Goal: Task Accomplishment & Management: Manage account settings

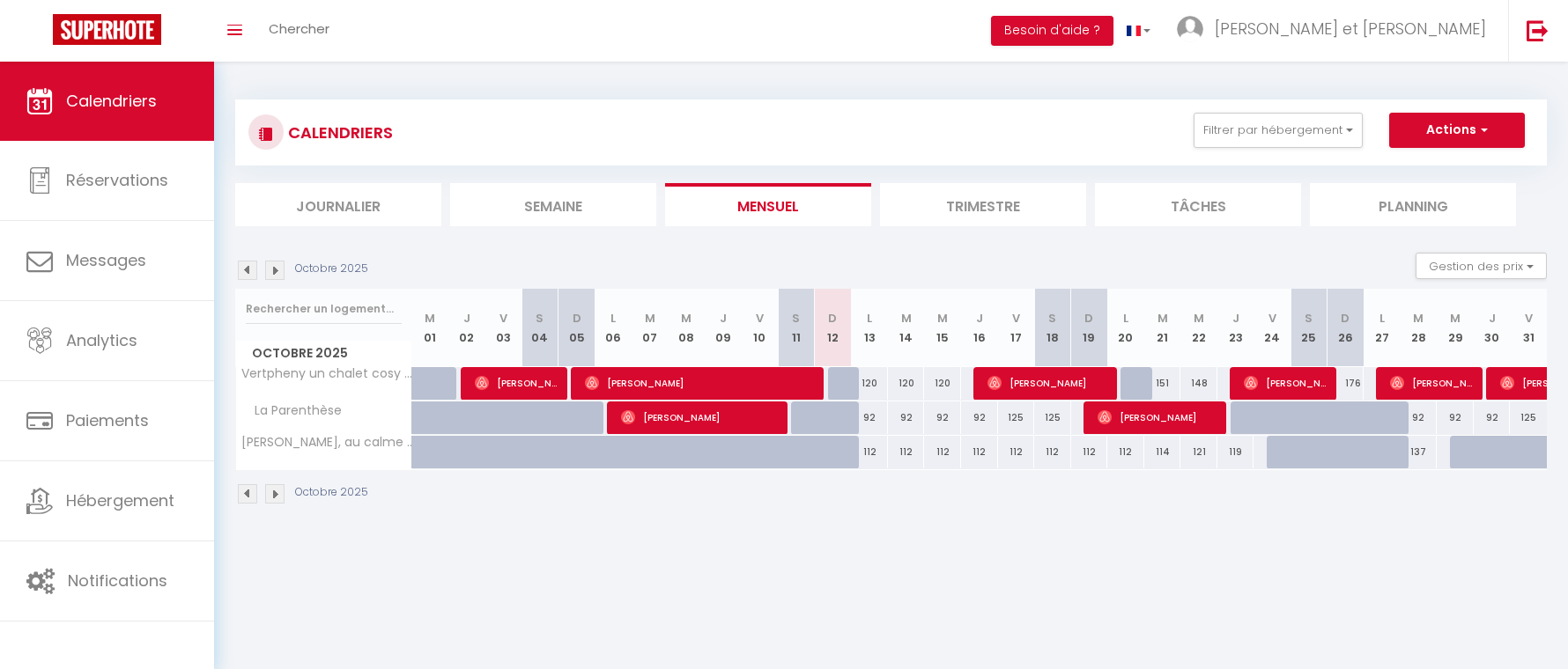
click at [1380, 457] on div at bounding box center [1395, 462] width 37 height 34
type input "136"
type input "Lun 27 Octobre 2025"
type input "[DATE]"
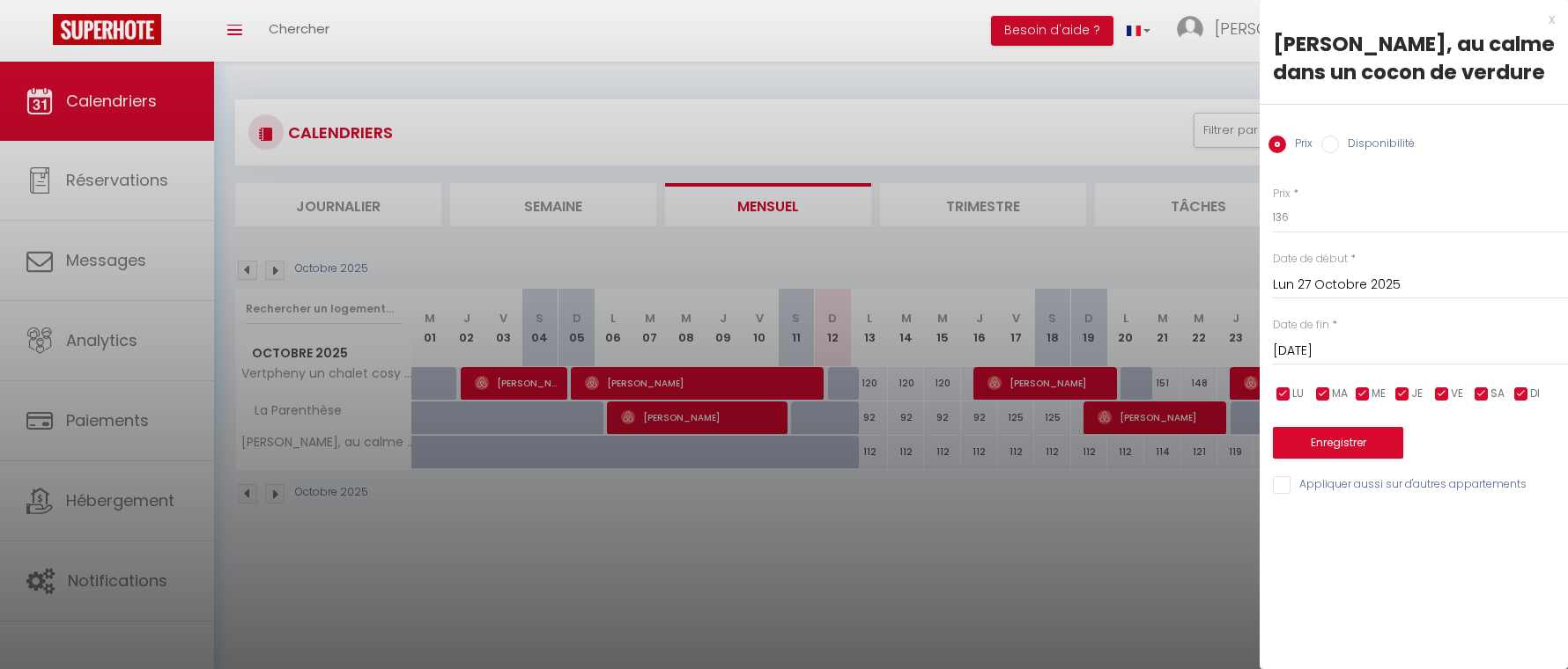
click at [1547, 26] on div "x" at bounding box center [1407, 19] width 295 height 21
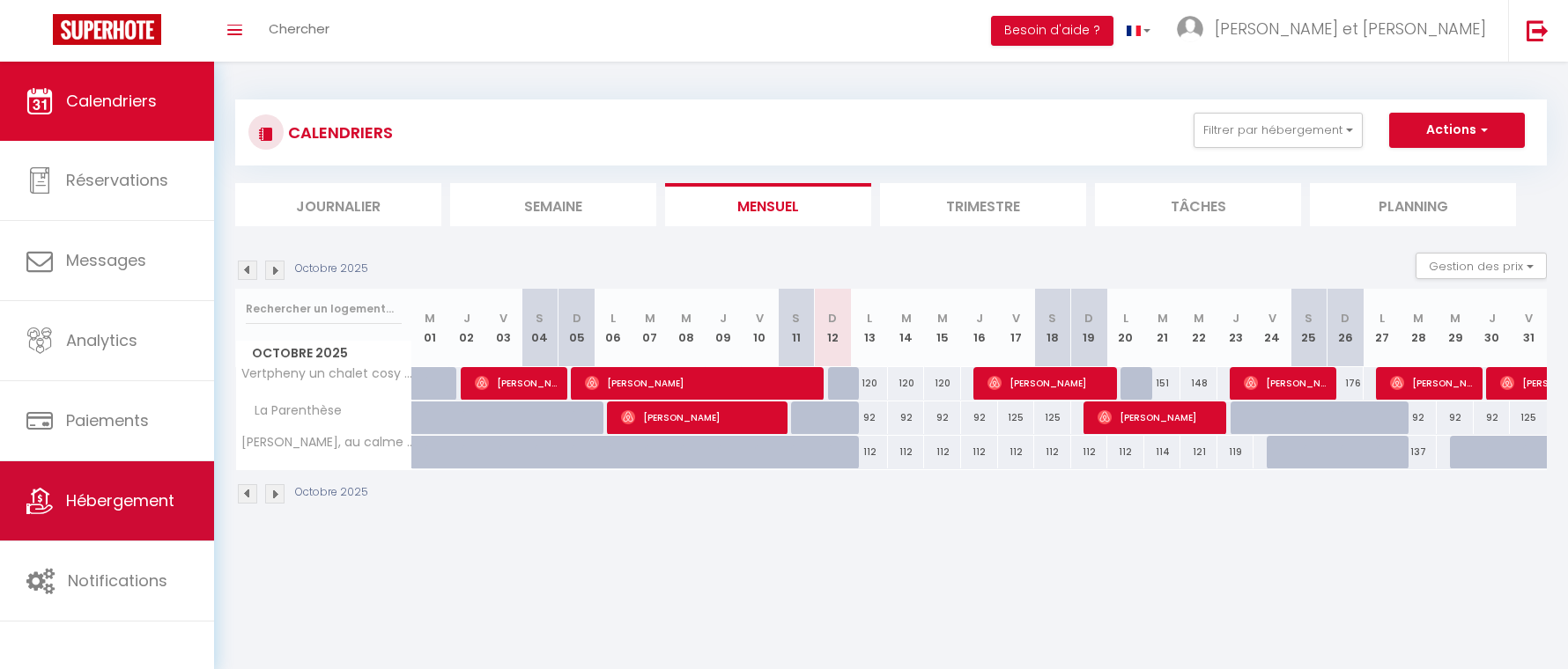
click at [145, 503] on span "Hébergement" at bounding box center [120, 501] width 108 height 22
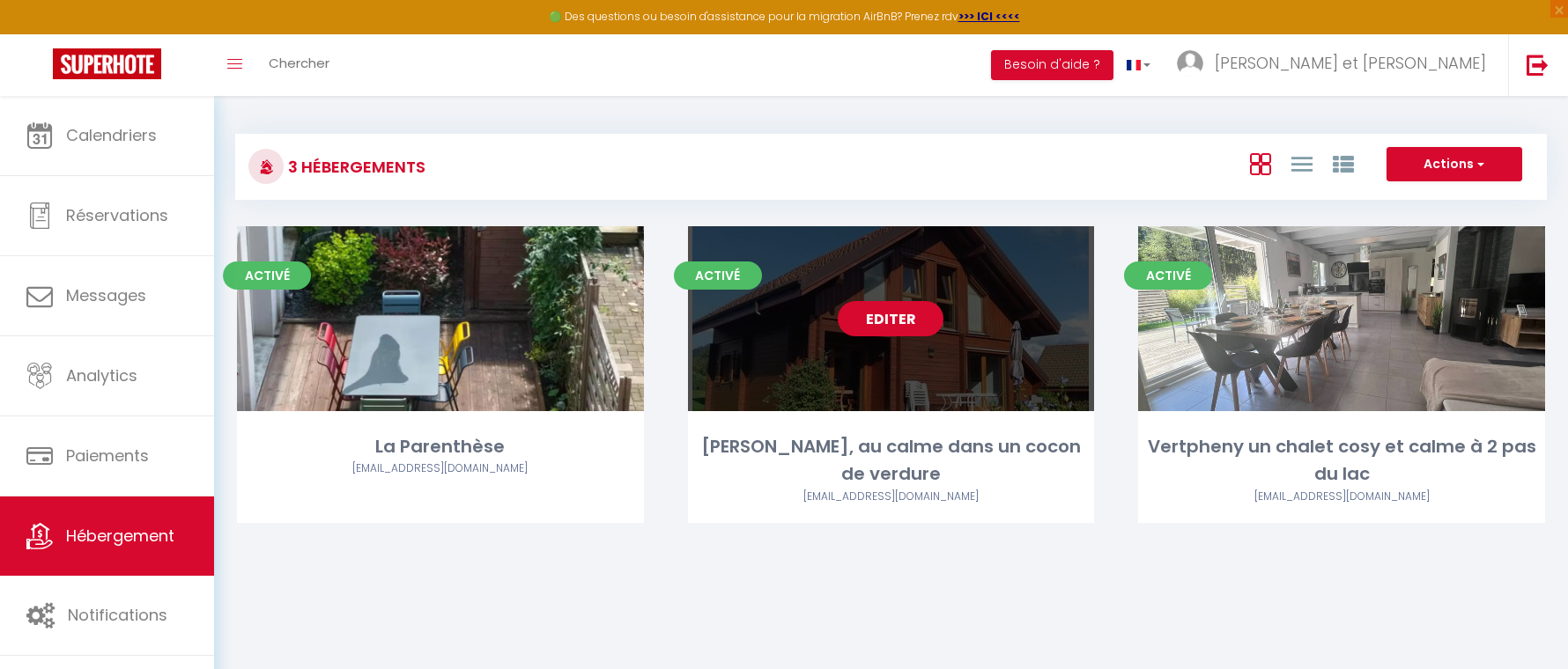
click at [894, 324] on link "Editer" at bounding box center [889, 319] width 105 height 35
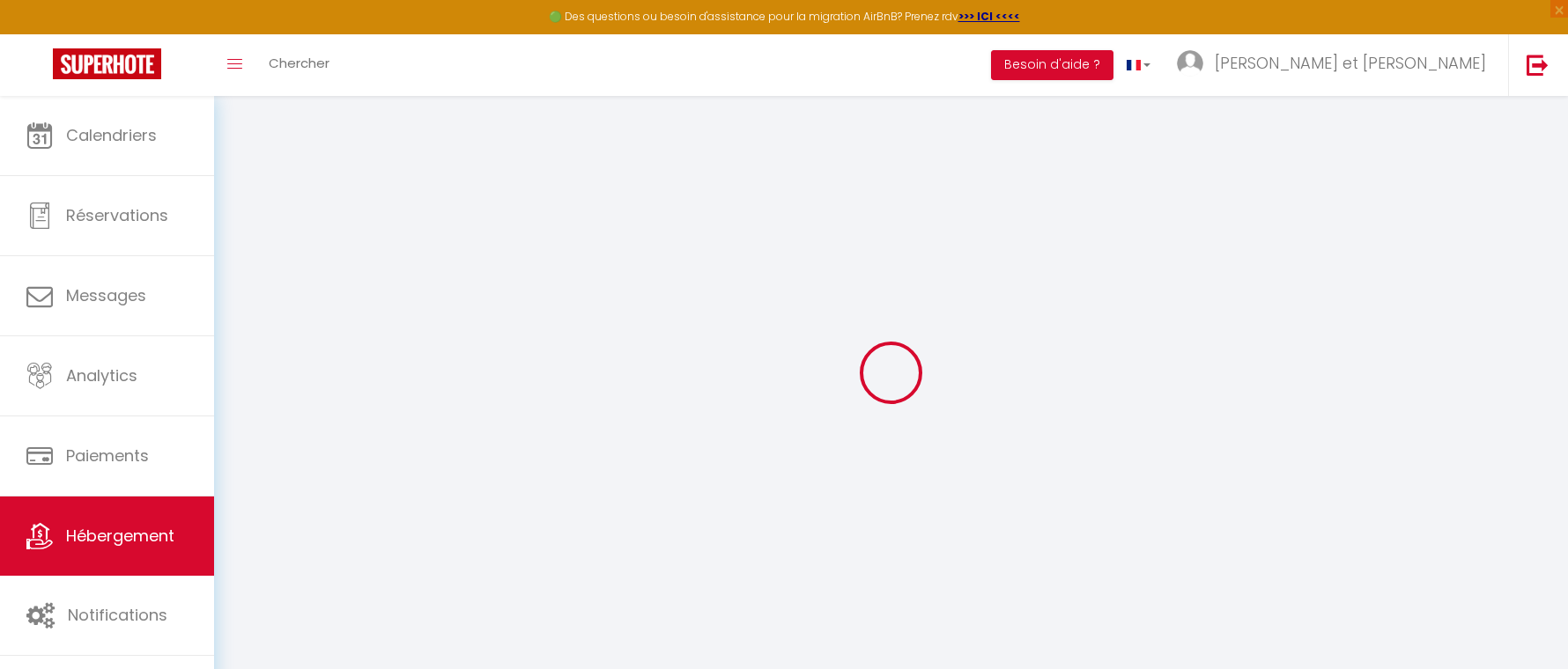
select select
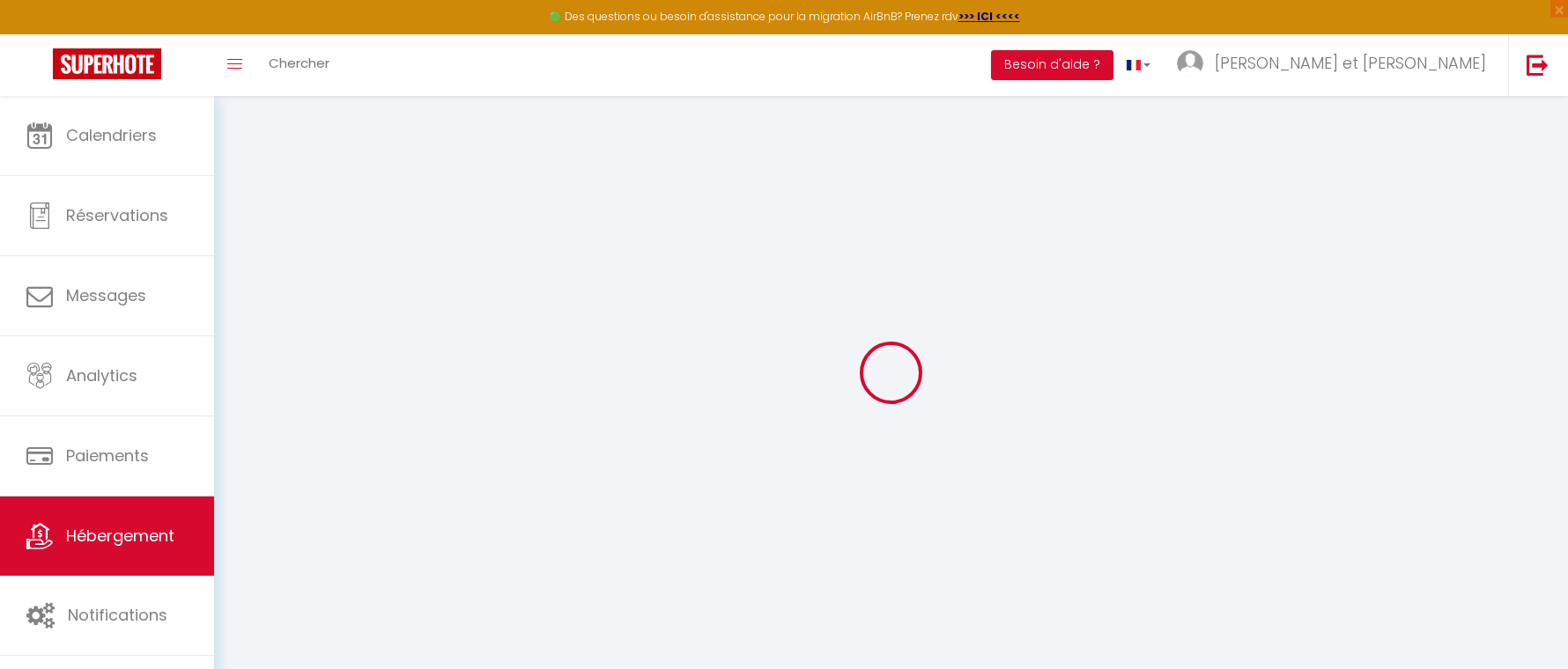
select select
checkbox input "false"
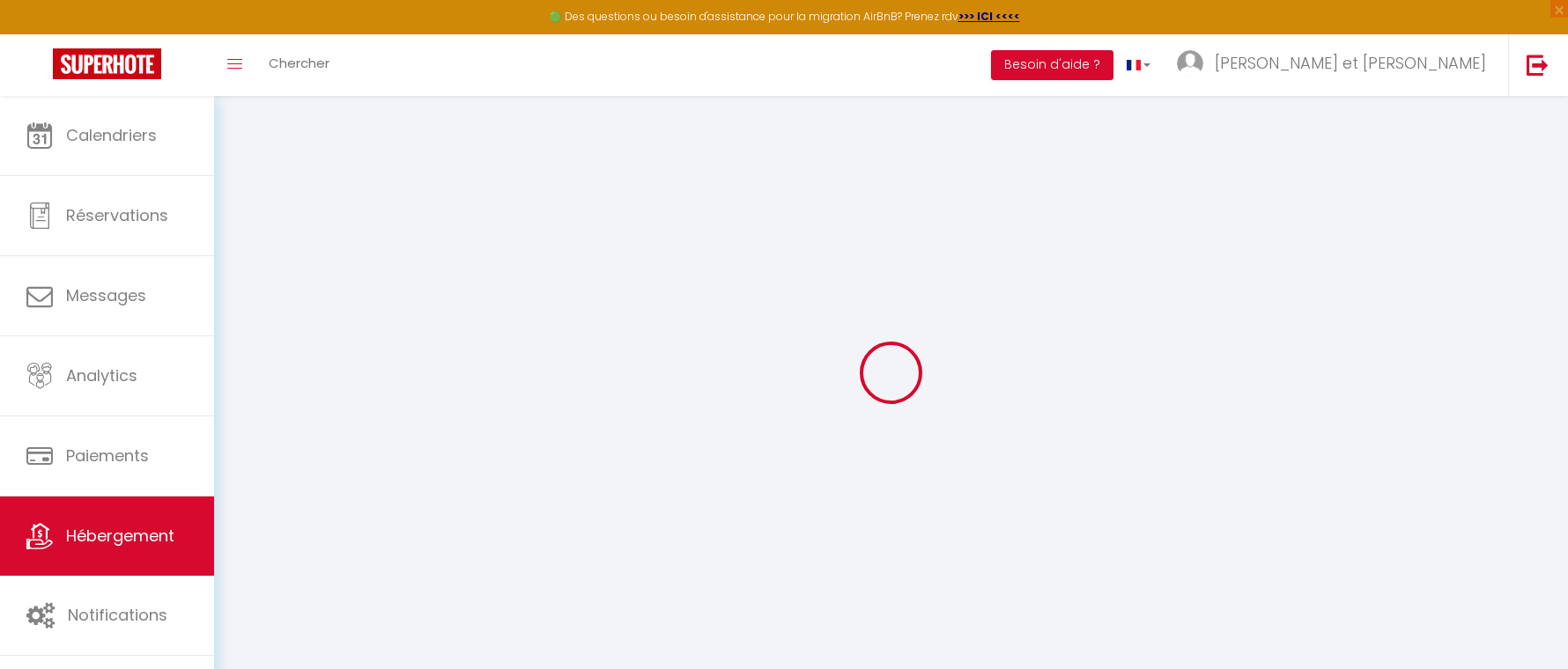
select select
type input "[PERSON_NAME], au calme dans un cocon de verdure"
type input "[PERSON_NAME]"
type input "Dousteyssier"
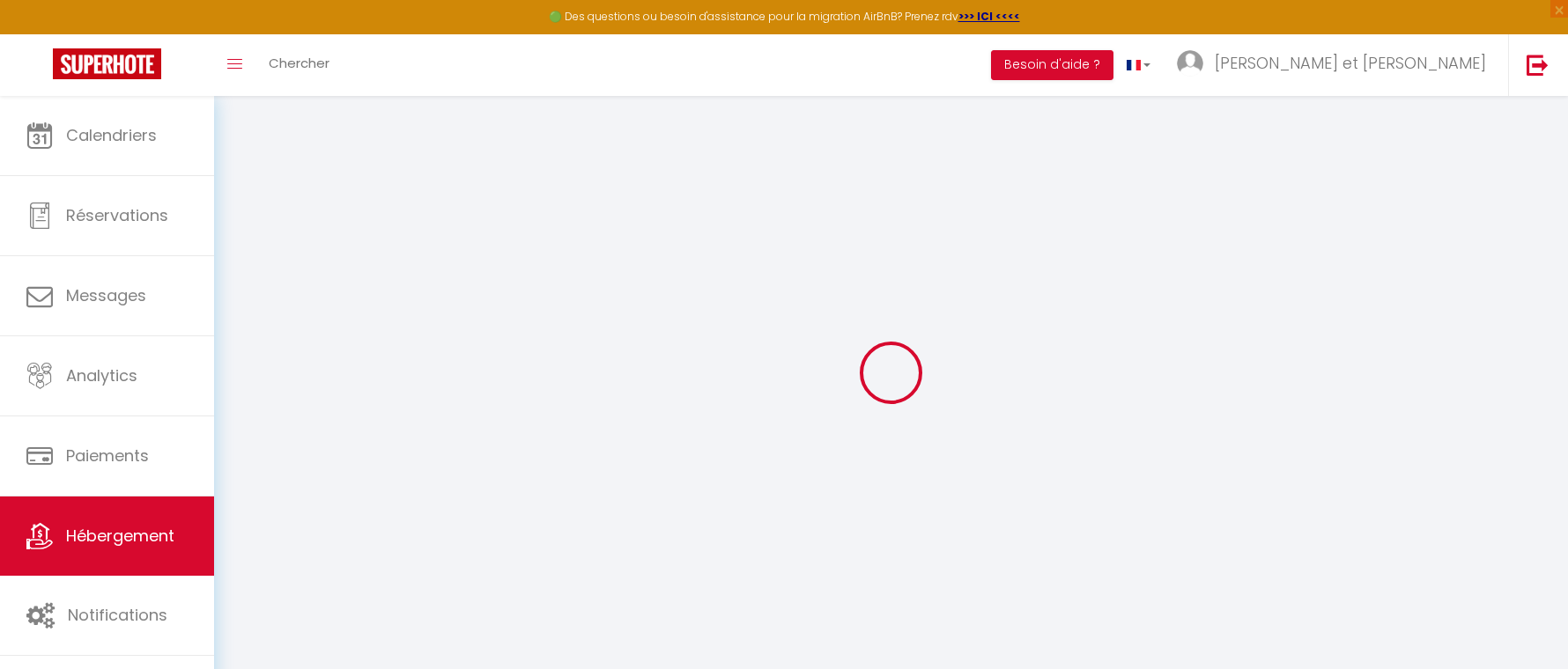
type input "[STREET_ADDRESS][PERSON_NAME]"
type input "88400"
type input "Gérardmer"
select select "houses"
select select "7"
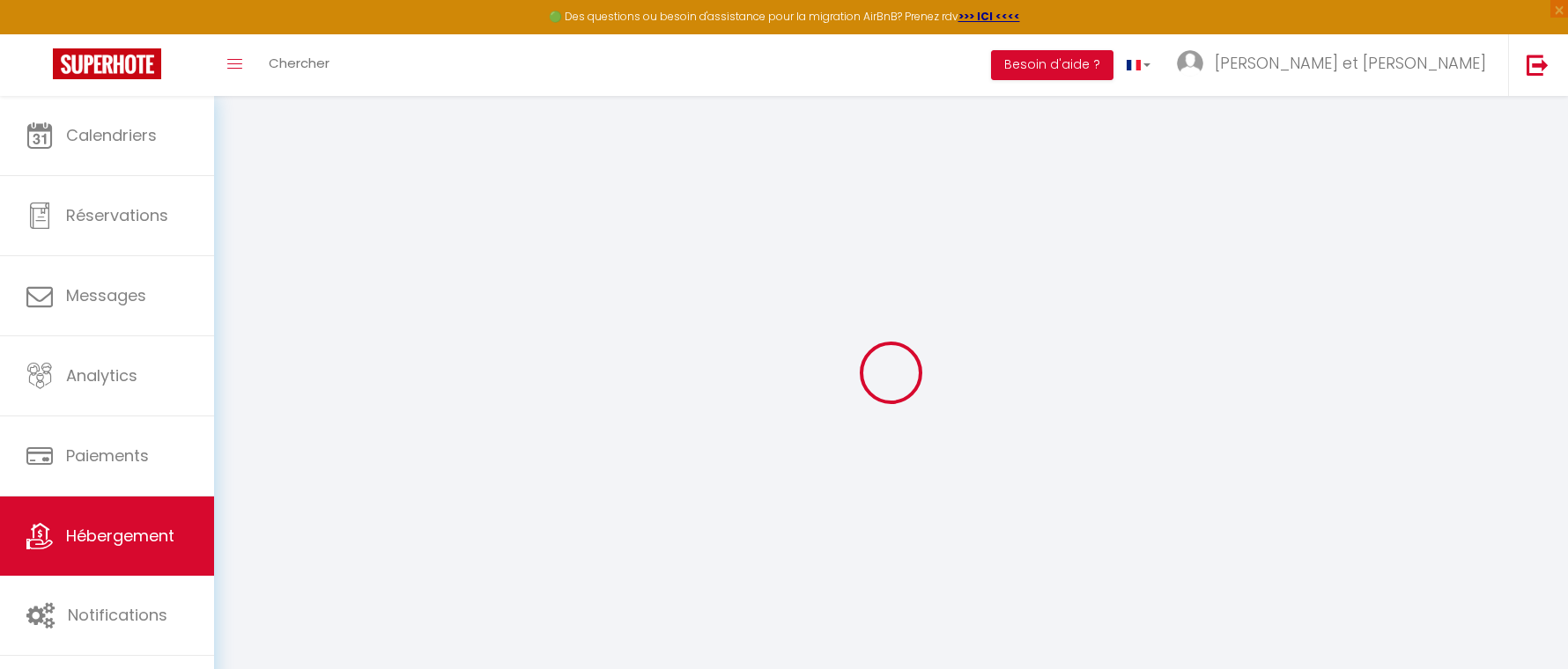
select select "4"
select select "3"
select select "2"
type input "120"
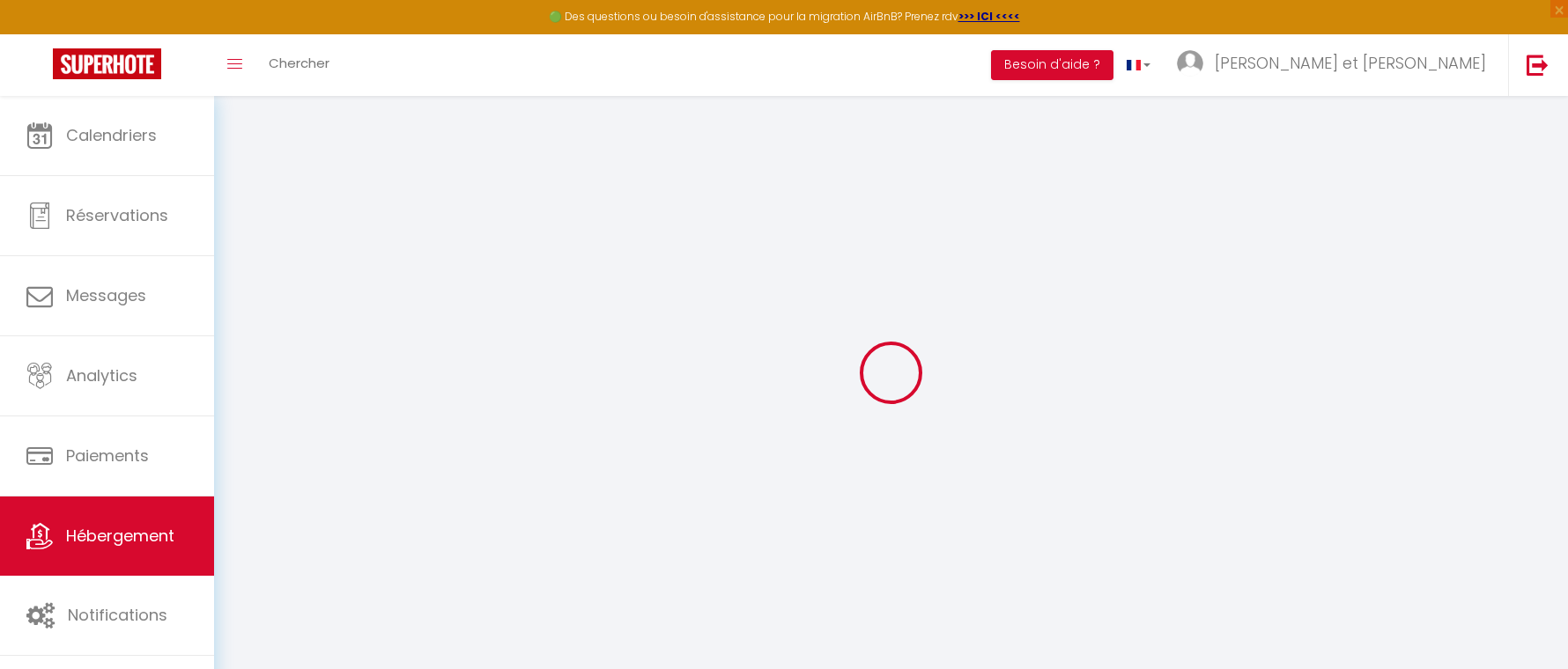
type input "0.85"
select select
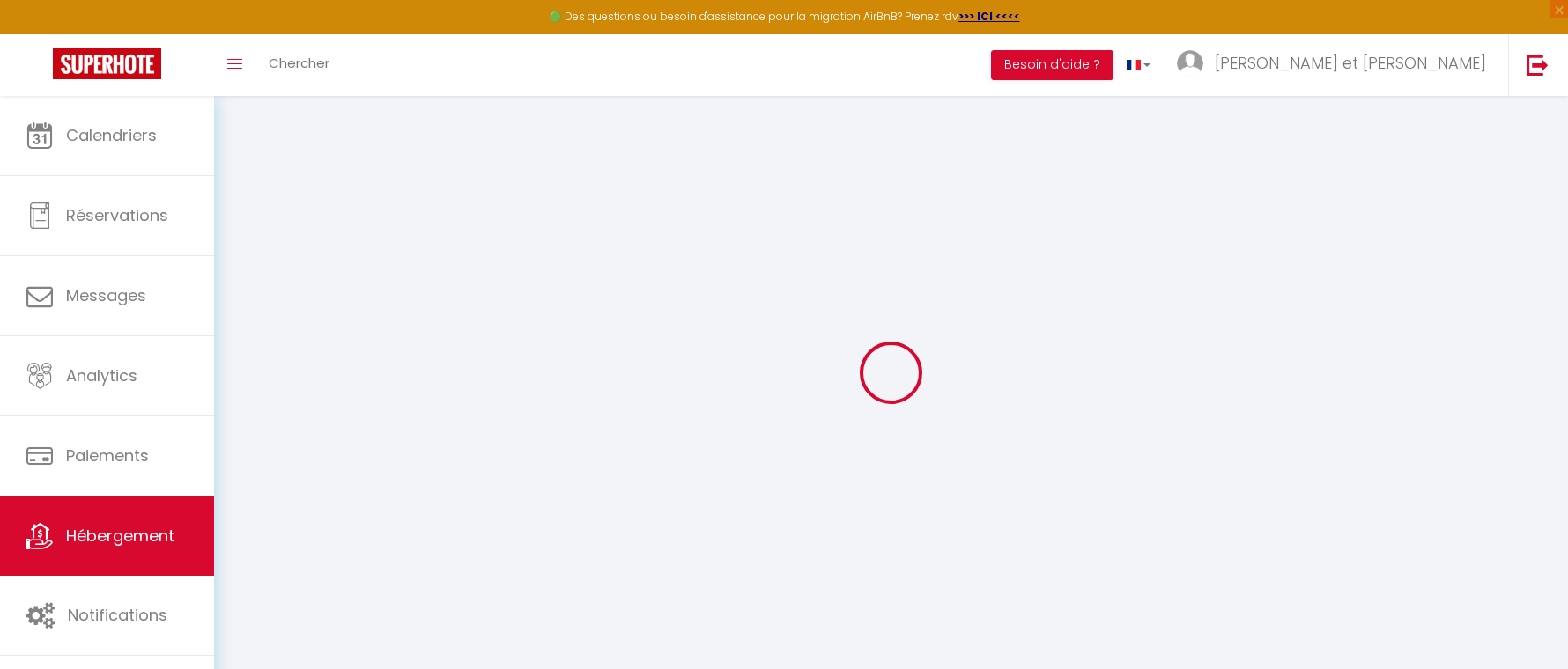
select select
type input "17 Chemin des Musiciens"
type input "88400"
type input "Gérardmer"
type input "[PERSON_NAME][EMAIL_ADDRESS][DOMAIN_NAME]"
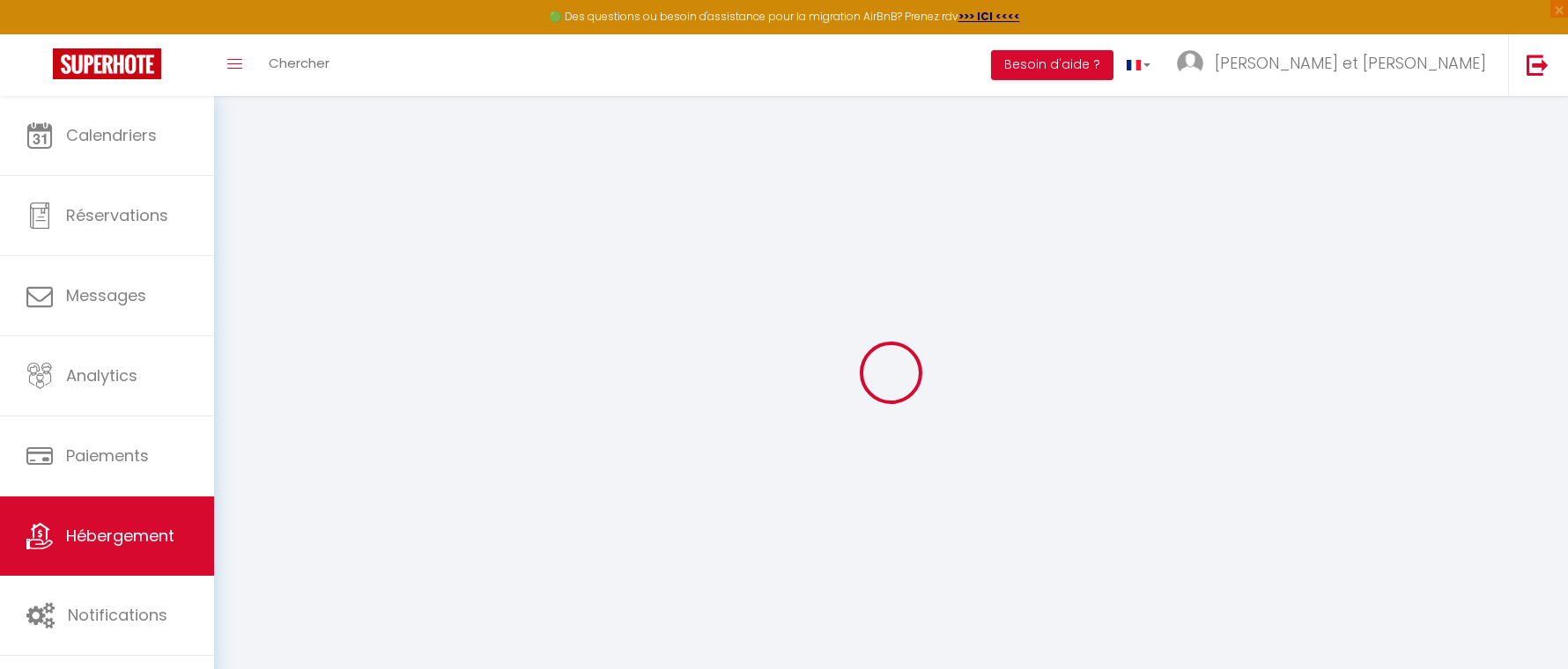
select select
checkbox input "true"
checkbox input "false"
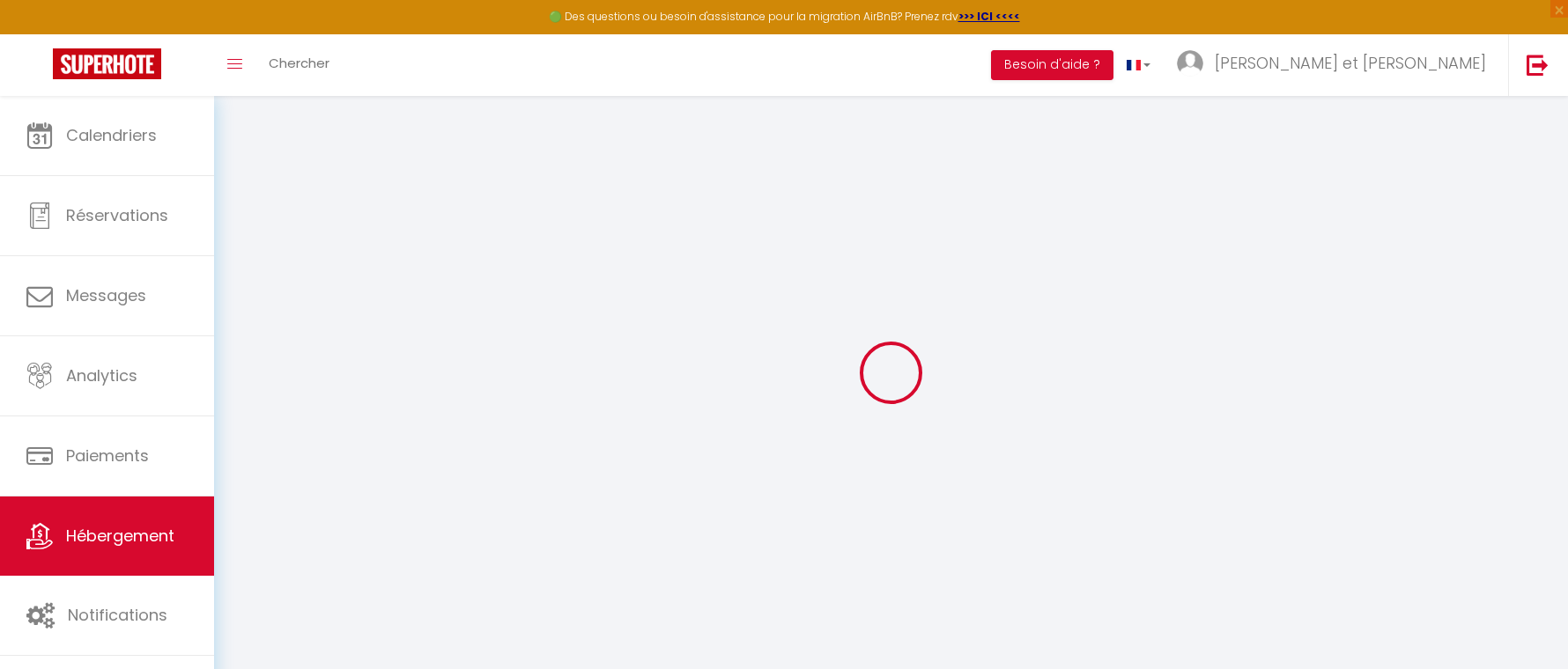
type input "120"
type input "0"
select select
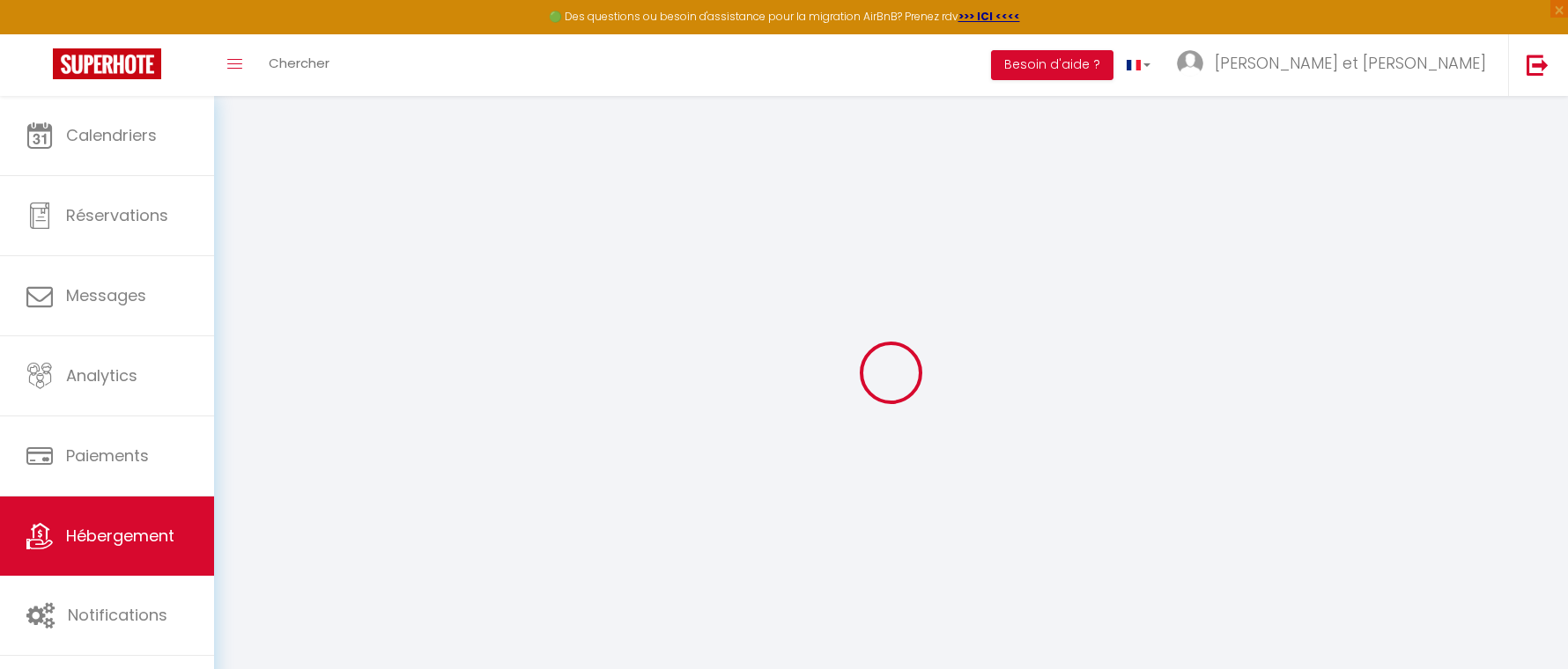
select select
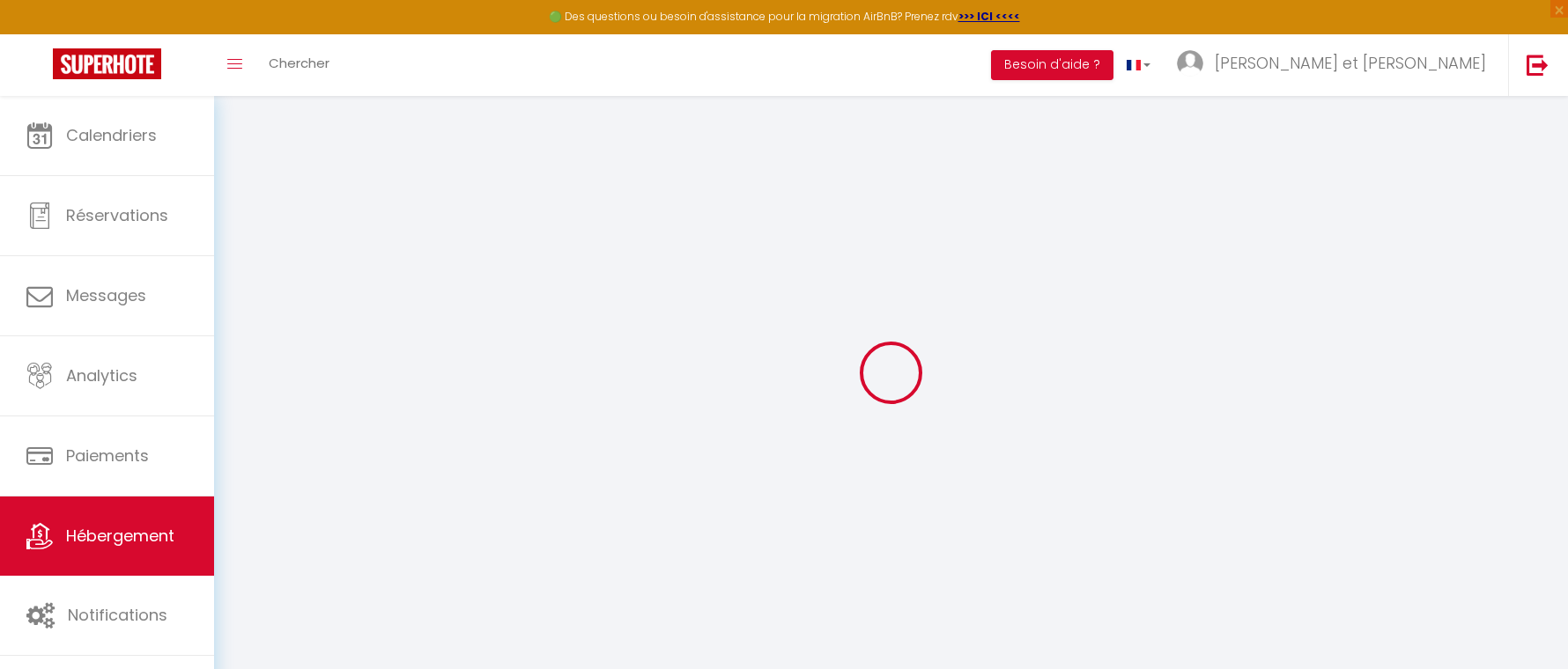
checkbox input "true"
checkbox input "false"
select select
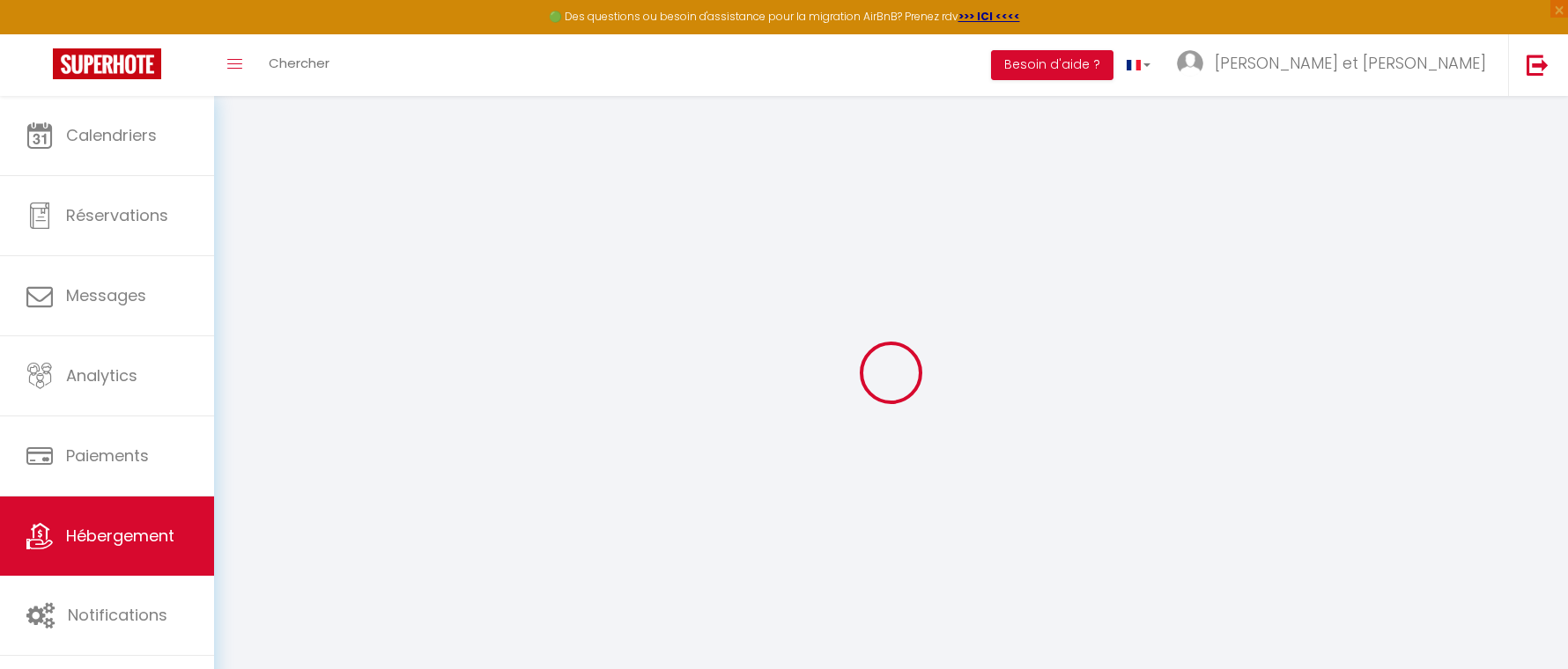
select select
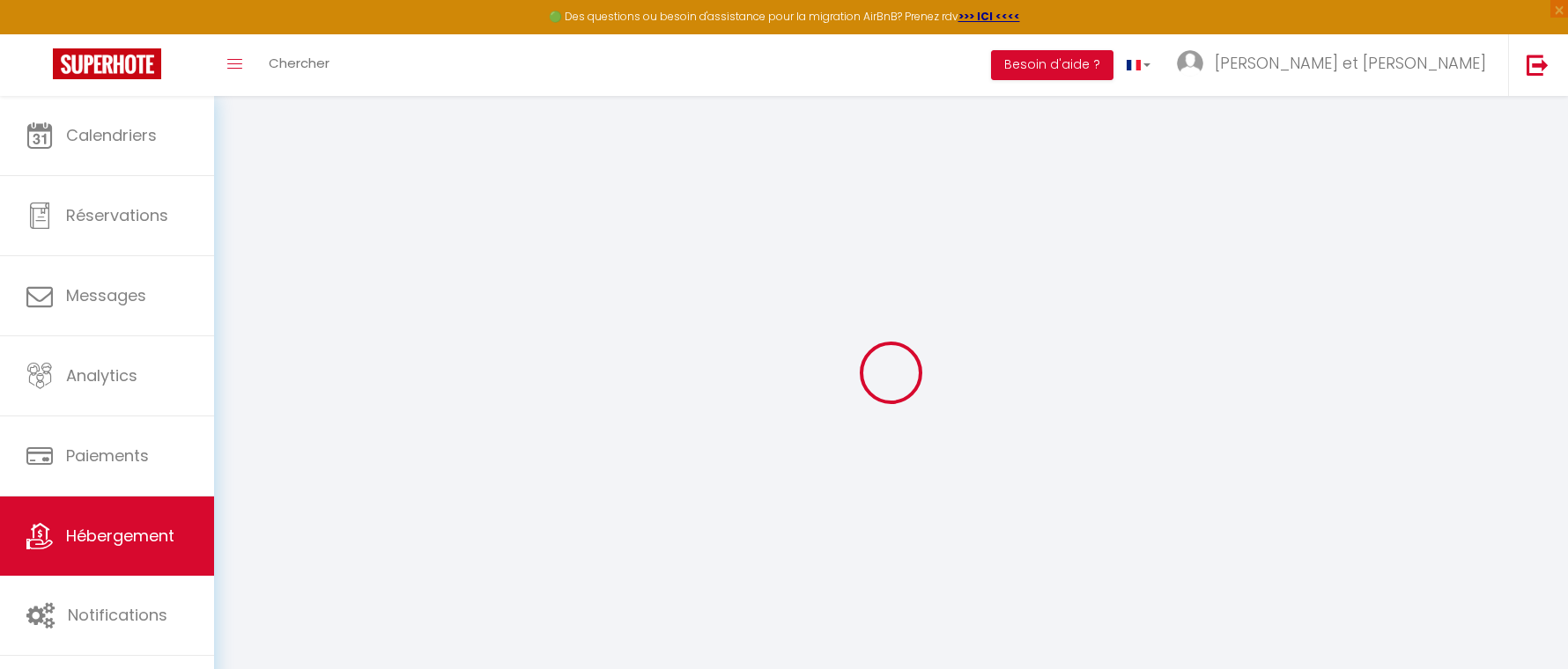
checkbox input "true"
checkbox input "false"
select select
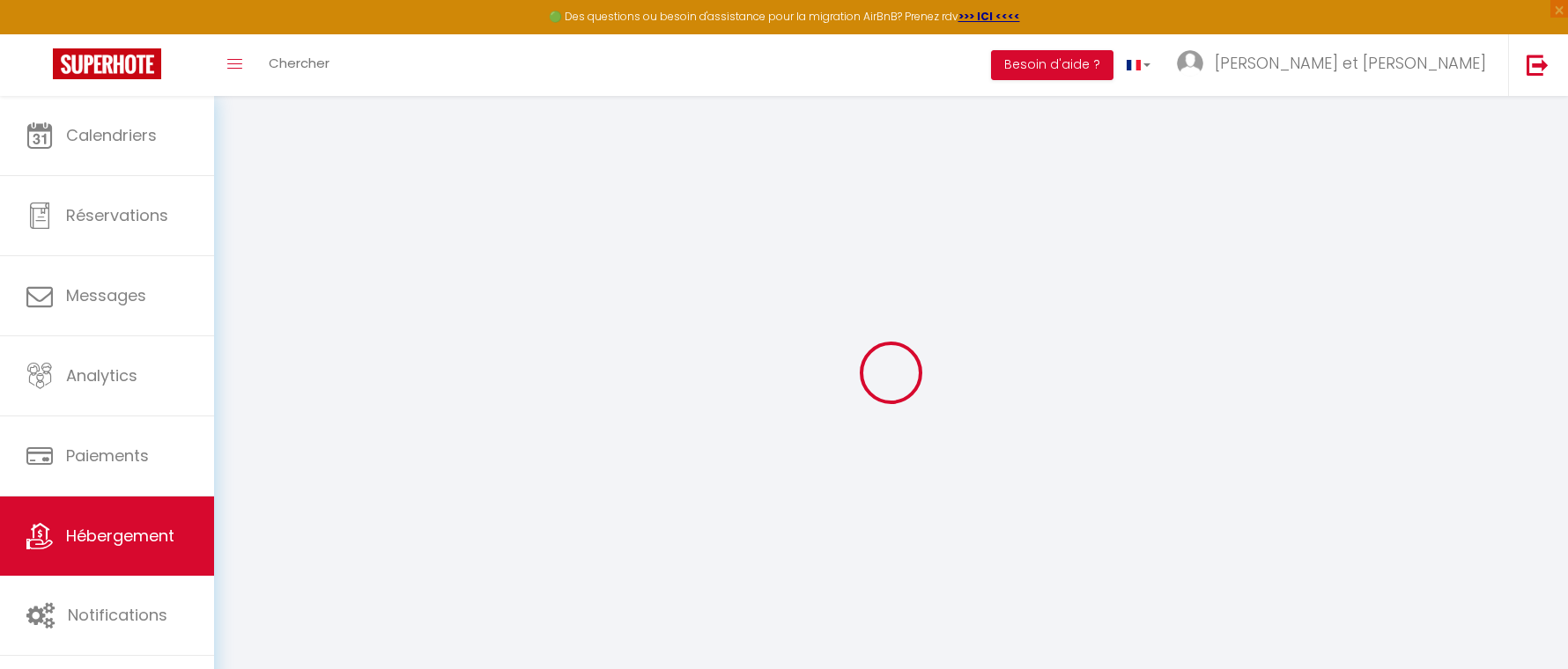
checkbox input "true"
checkbox input "false"
select select
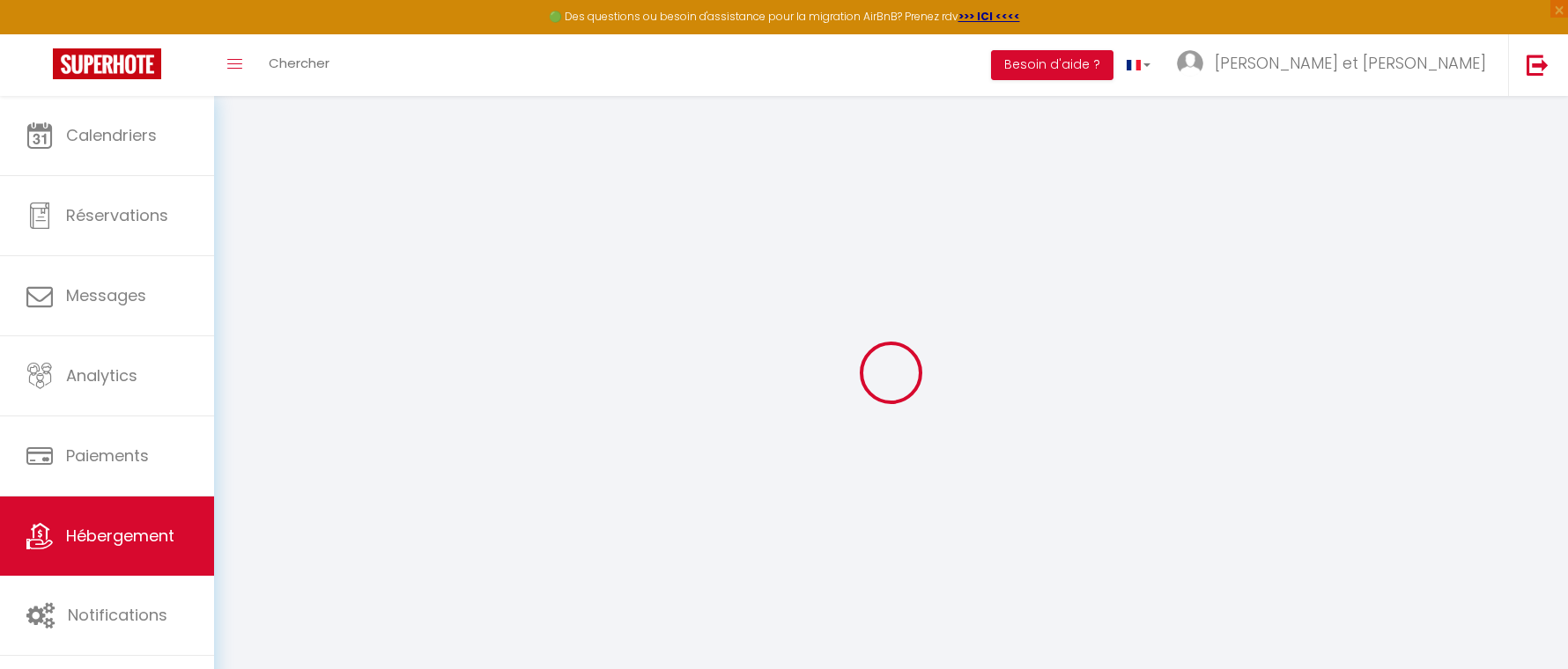
checkbox input "true"
checkbox input "false"
select select
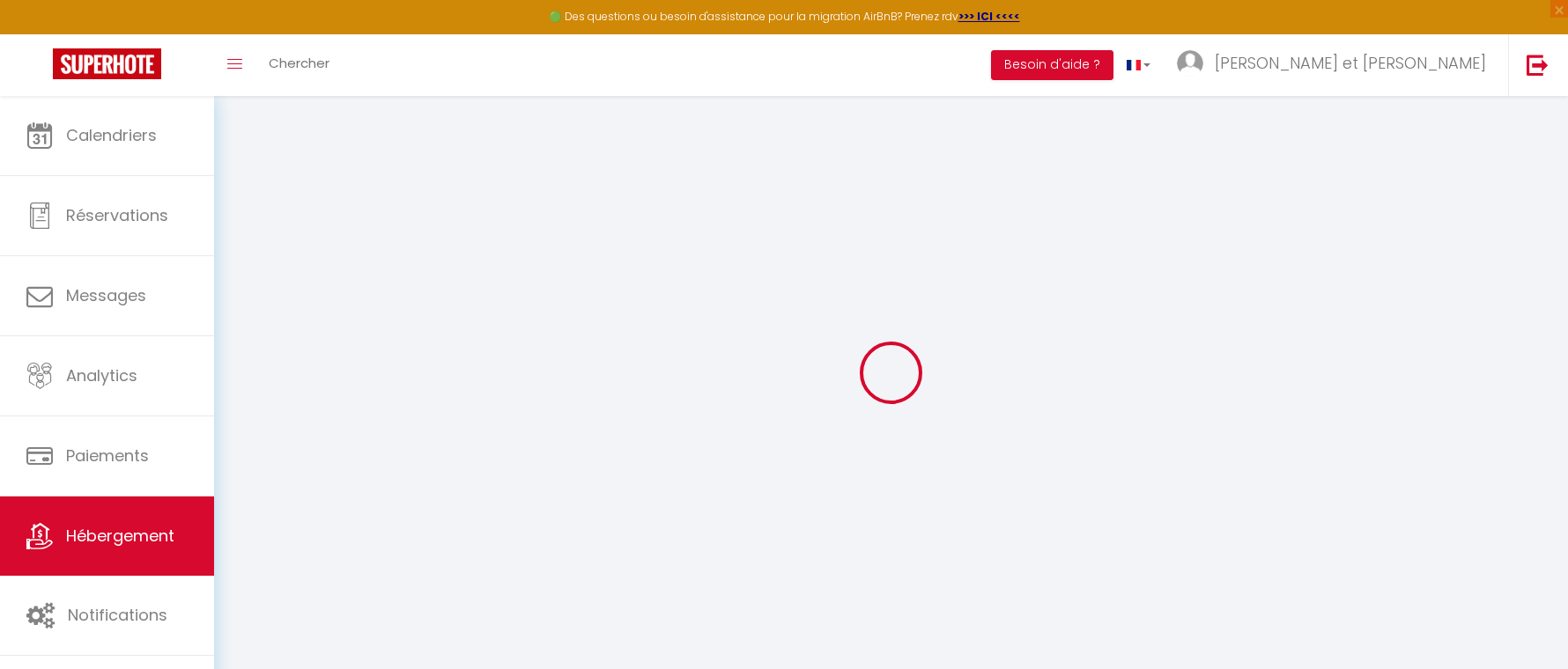
checkbox input "true"
checkbox input "false"
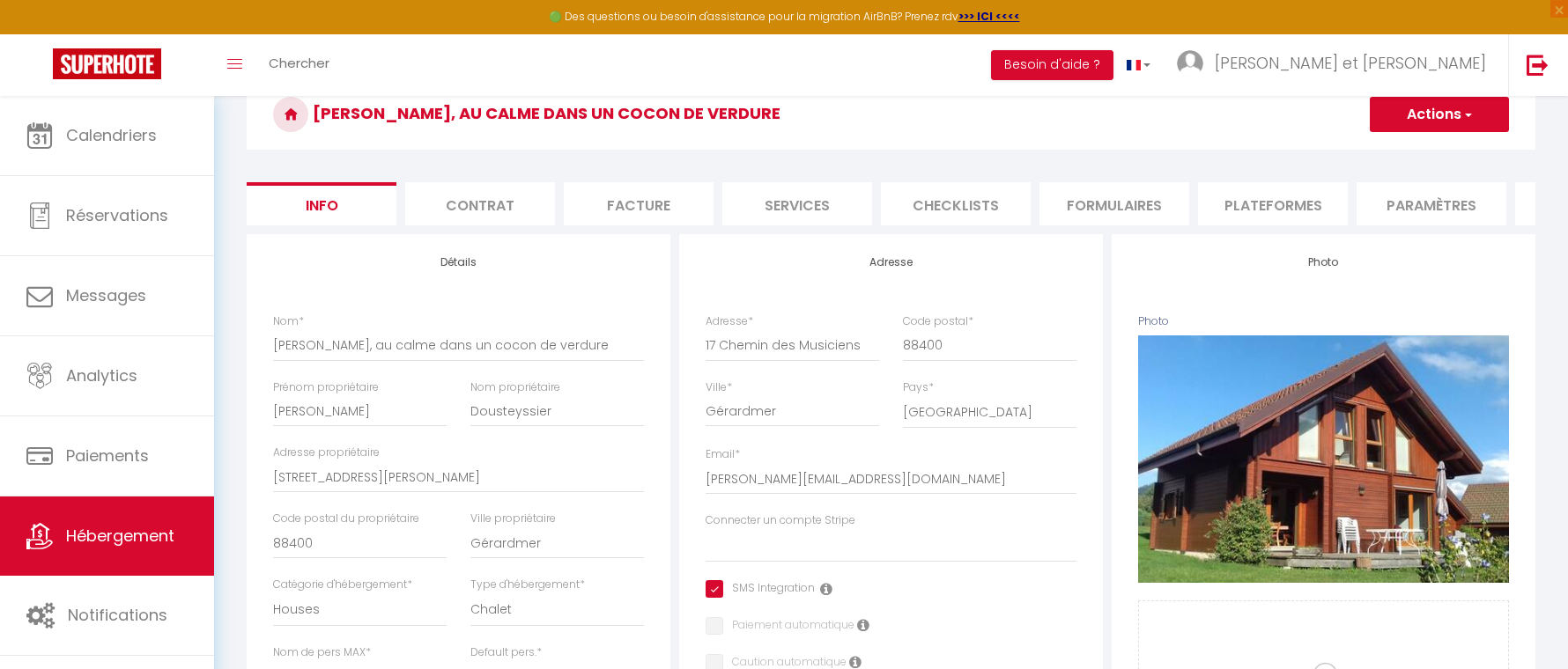
scroll to position [162, 0]
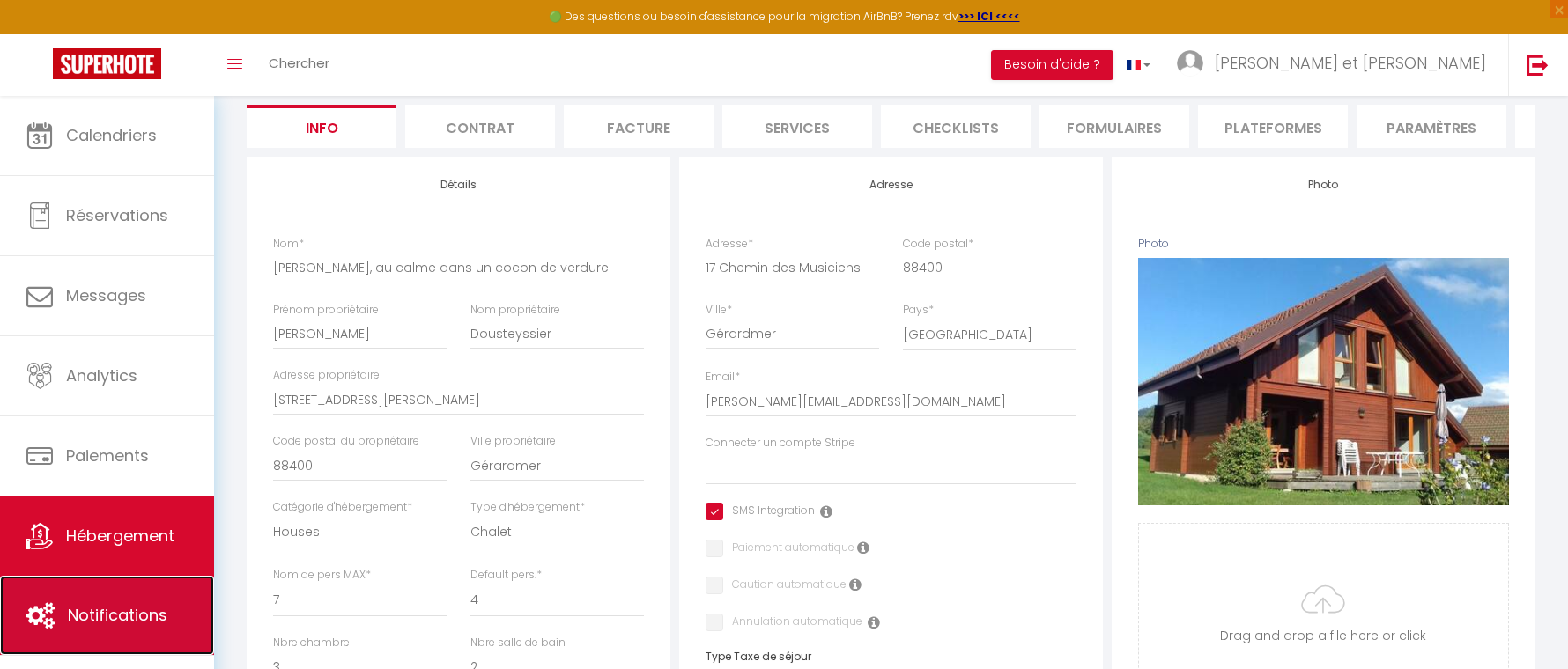
click at [133, 610] on span "Notifications" at bounding box center [118, 615] width 100 height 22
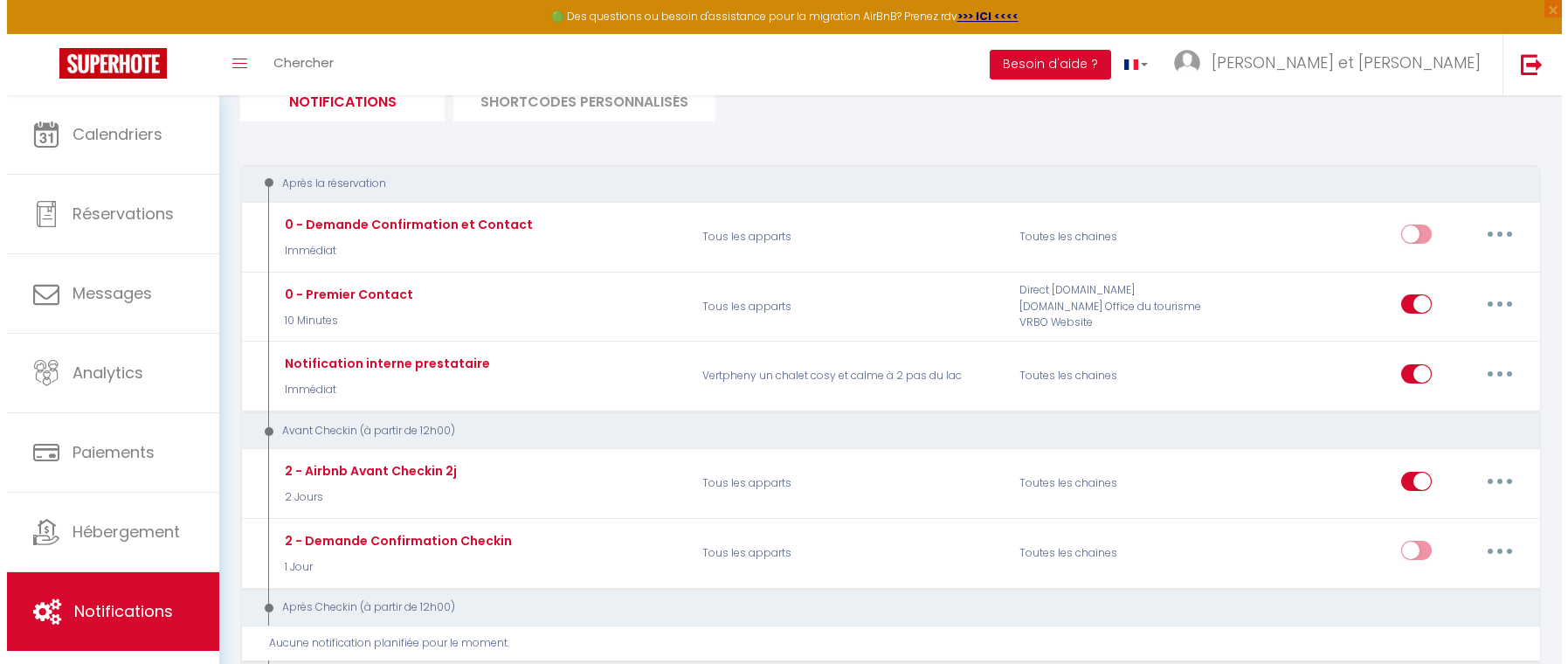
scroll to position [149, 0]
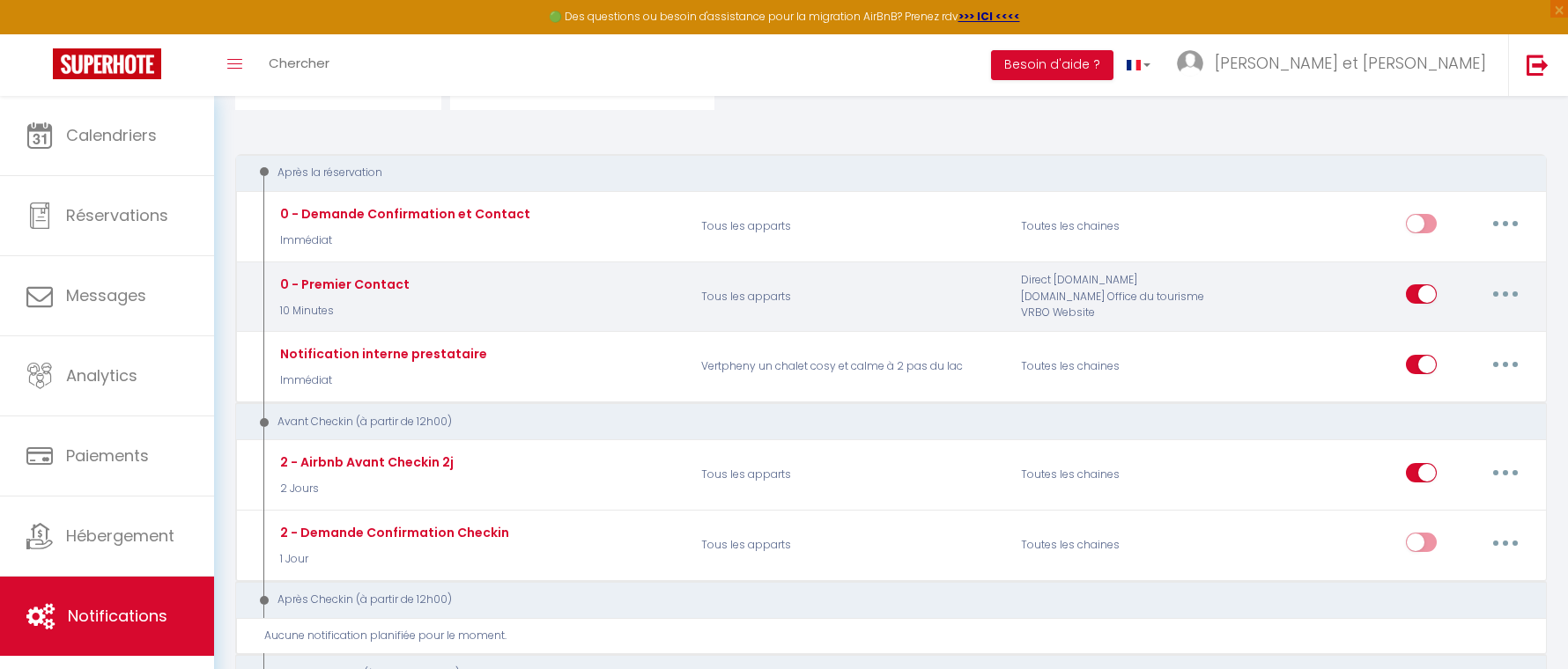
click at [1505, 294] on icon "button" at bounding box center [1505, 294] width 6 height 6
click at [1444, 329] on link "Editer" at bounding box center [1460, 335] width 131 height 30
type input "0 - Premier Contact"
select select "10 Minutes"
select select "if_booking_is_paid"
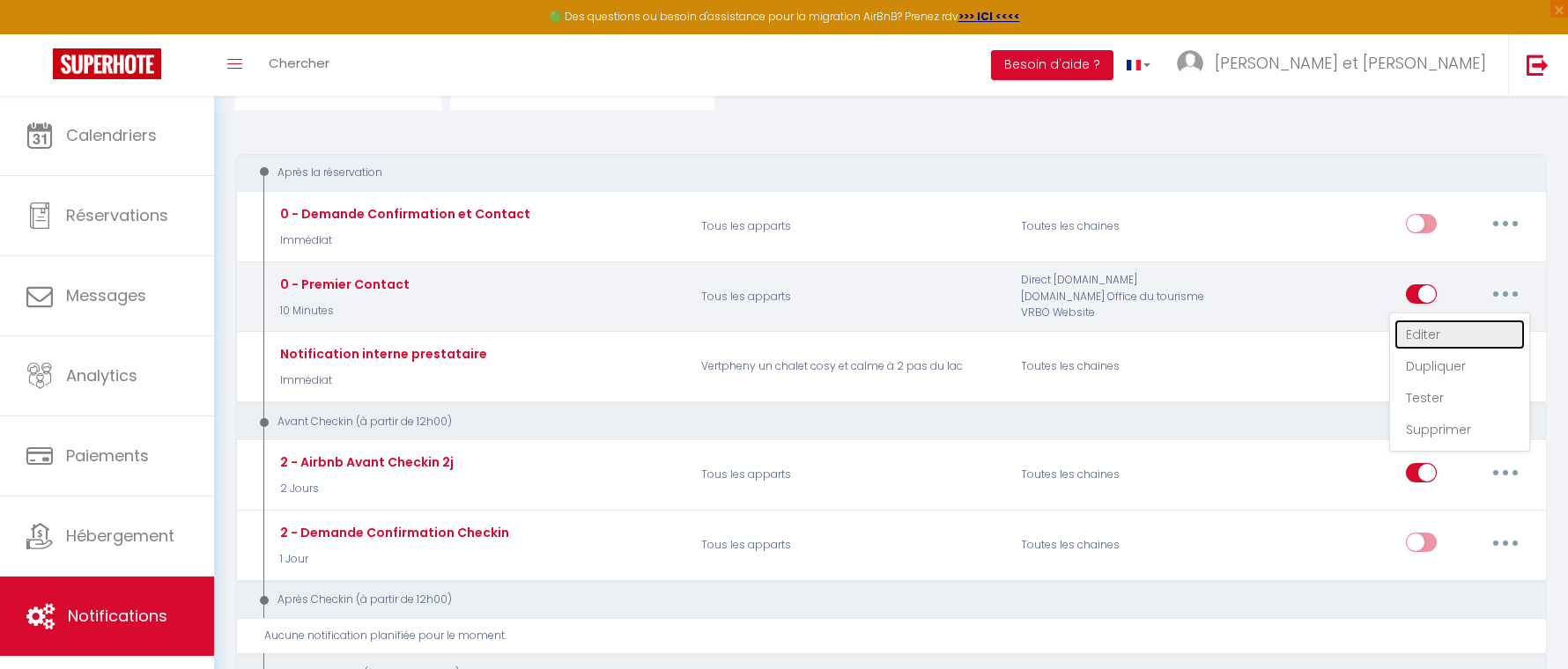
checkbox input "true"
checkbox input "false"
radio input "true"
type input "Votre réservation - [BOOKING:ID] - [GUEST:FIRST_NAME] [GUEST:LAST_NAME] - [RENT…"
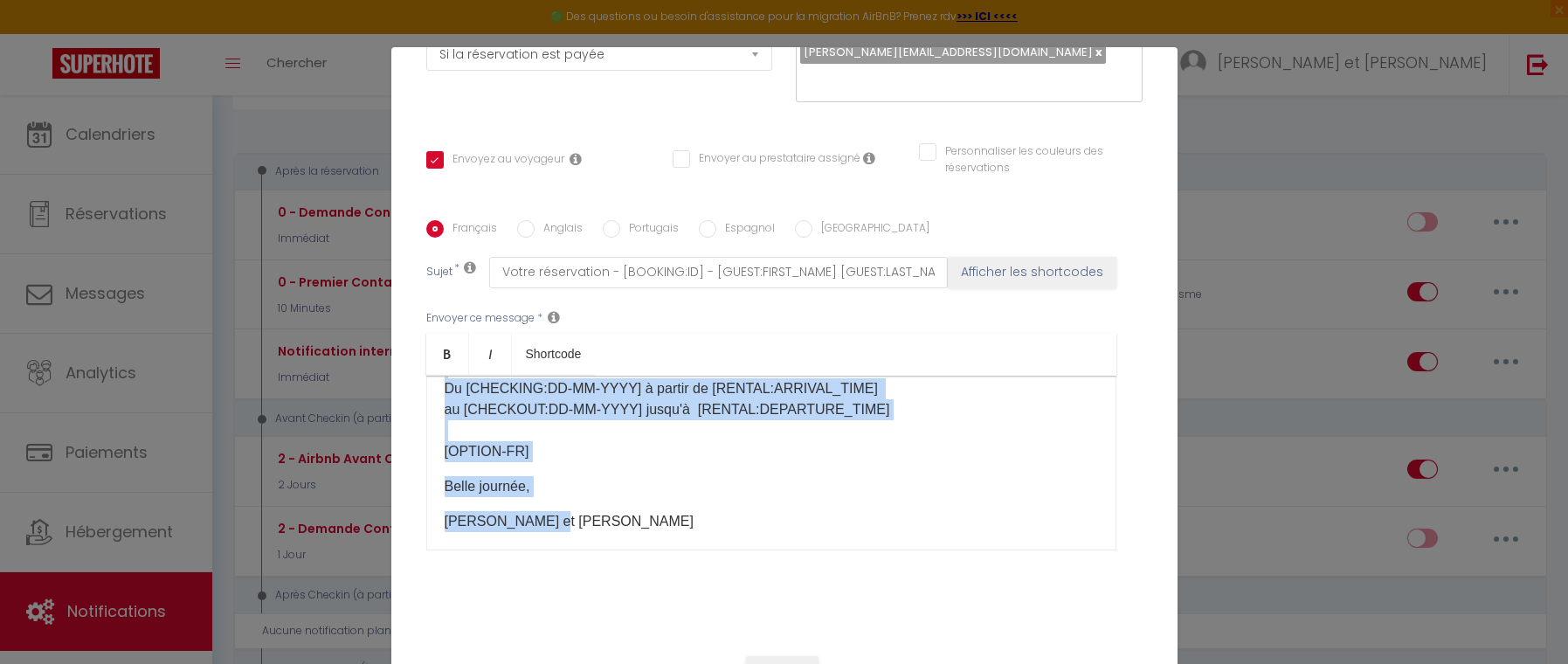
scroll to position [250, 0]
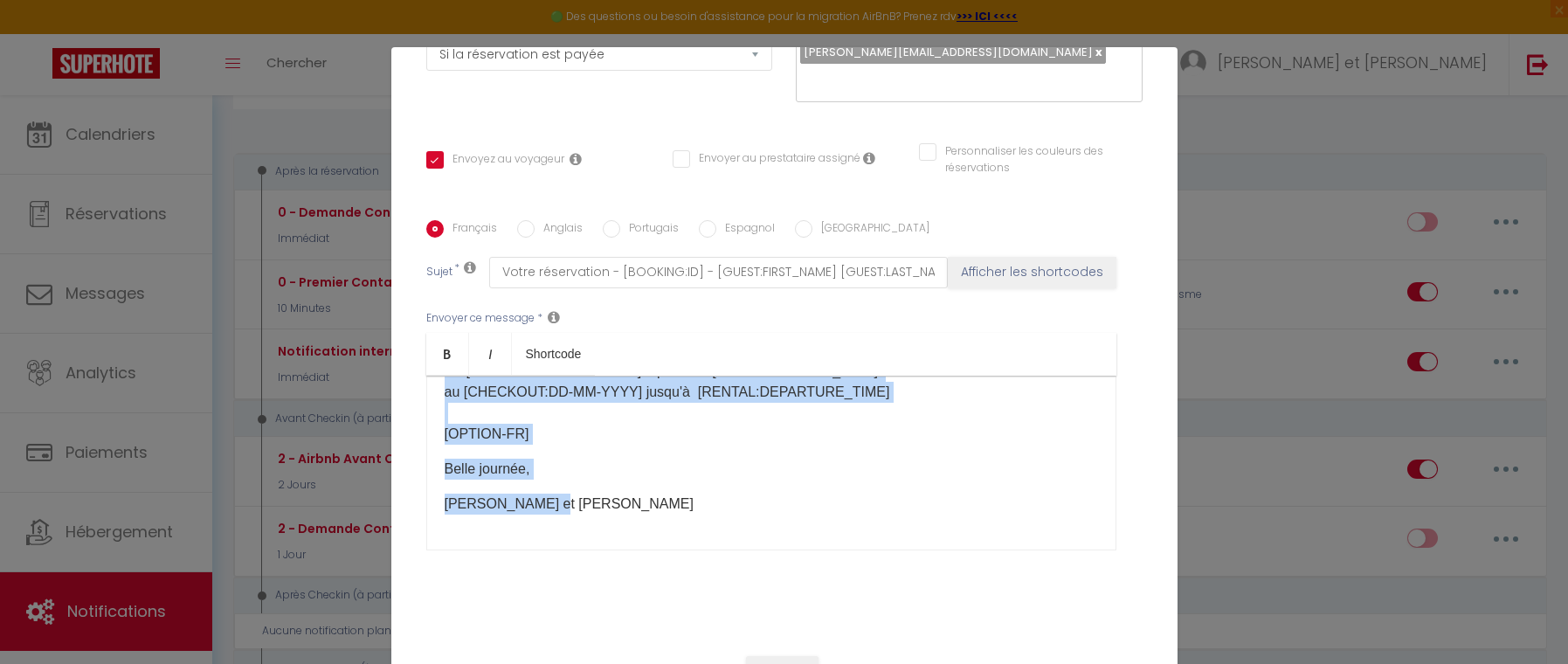
drag, startPoint x: 439, startPoint y: 379, endPoint x: 727, endPoint y: 532, distance: 326.1
click at [730, 540] on div "Envoyer ce message * Bold Italic Shortcode Rich text editor Bonjour [GUEST:FIRS…" at bounding box center [784, 430] width 716 height 284
copy div "Bonjour [GUEST:FIRST_NAME], Merci pour votre réservation. C’est avec grand plai…"
